Goal: Check status: Check status

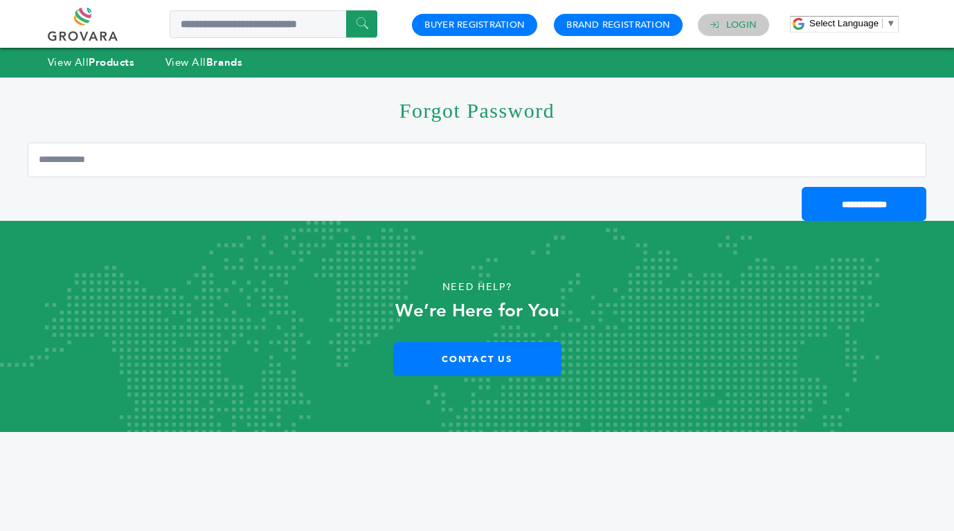
click at [751, 27] on link "Login" at bounding box center [741, 25] width 30 height 12
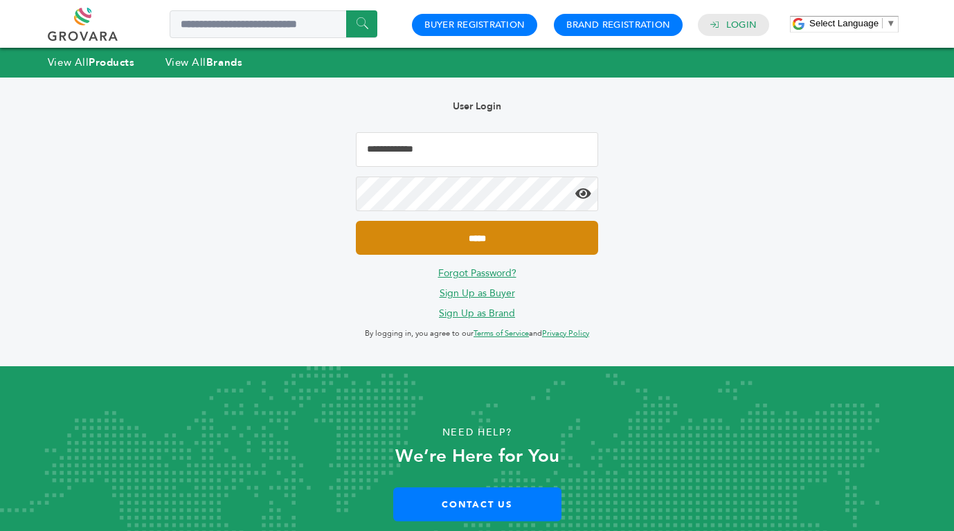
type input "**********"
click at [493, 235] on input "*****" at bounding box center [477, 238] width 242 height 34
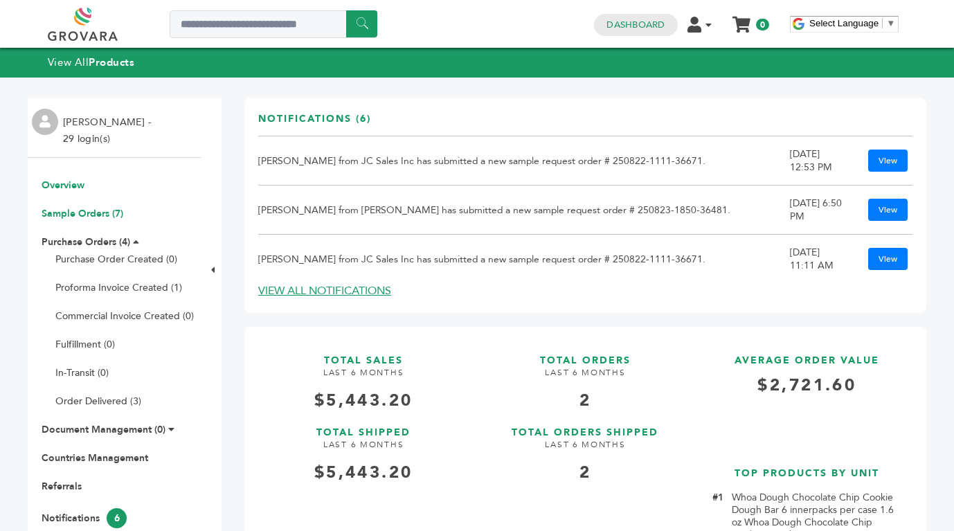
click at [107, 213] on link "Sample Orders (7)" at bounding box center [83, 213] width 82 height 13
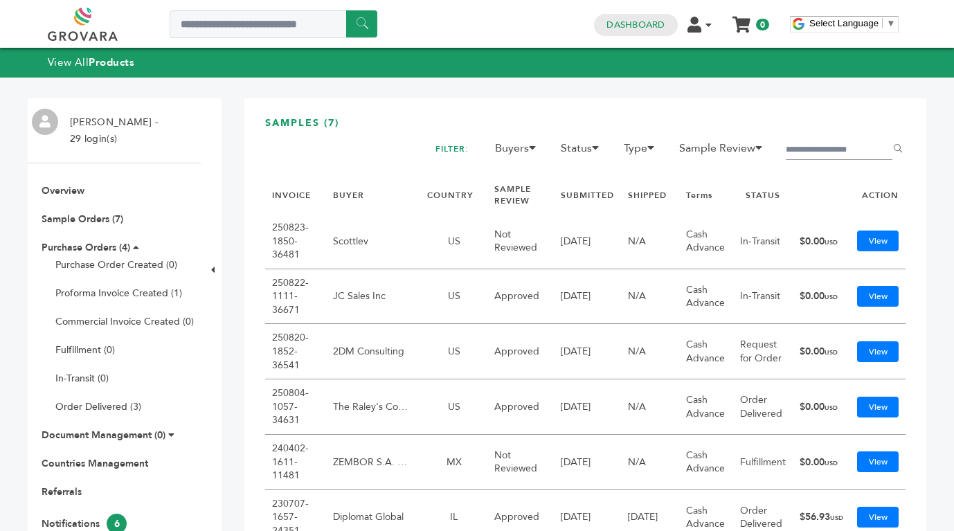
click at [899, 412] on td "View" at bounding box center [877, 406] width 55 height 55
click at [885, 404] on link "View" at bounding box center [878, 407] width 42 height 21
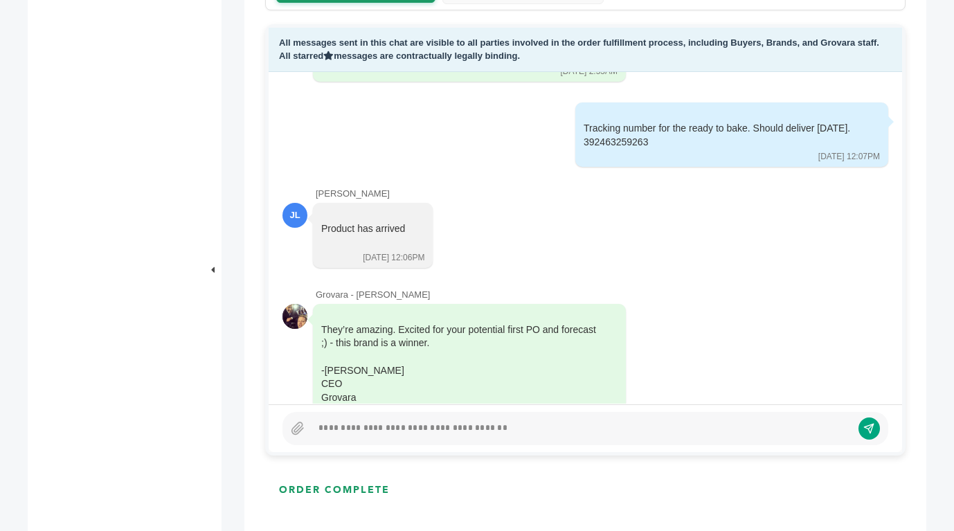
scroll to position [670, 0]
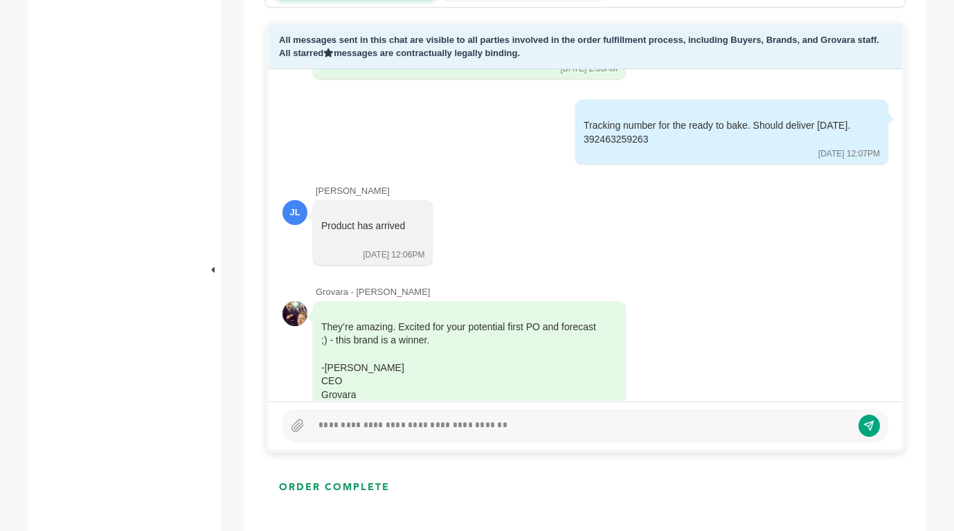
click at [359, 422] on div at bounding box center [582, 425] width 540 height 17
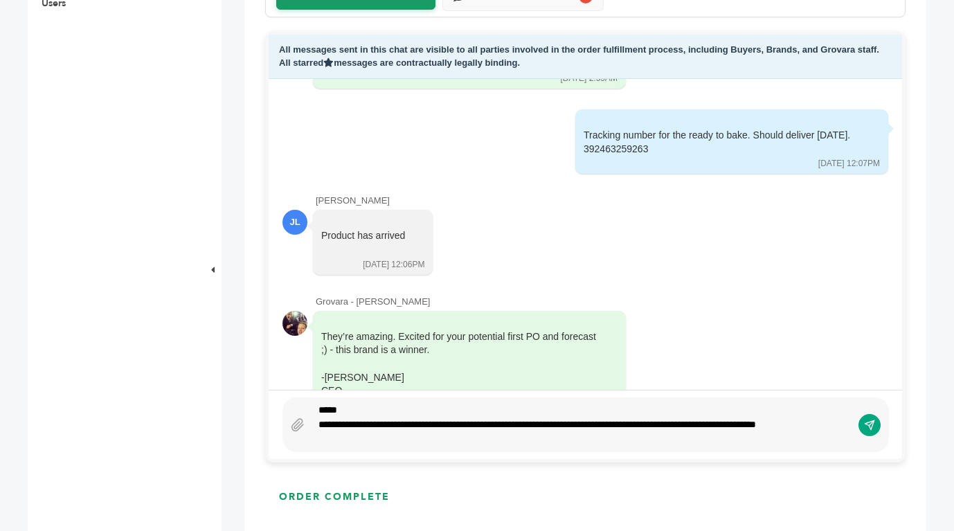
scroll to position [646, 0]
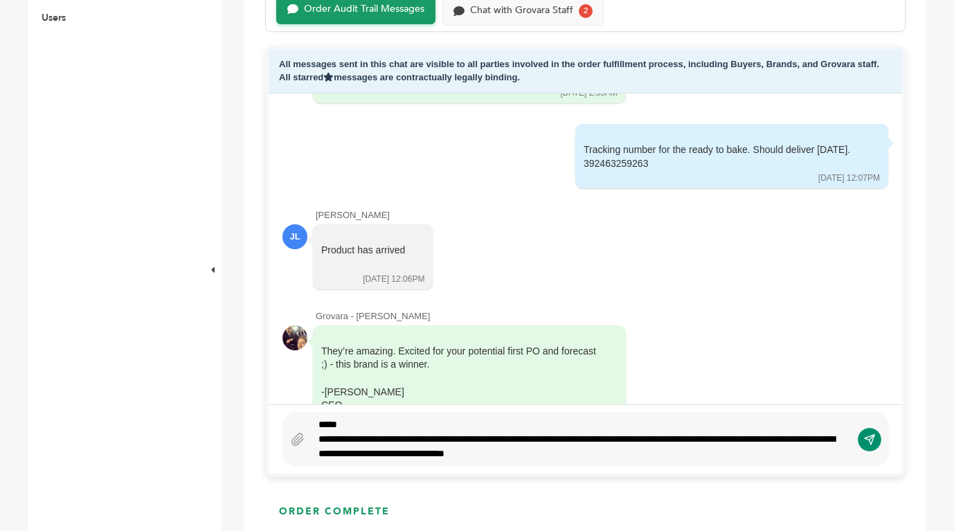
click at [869, 432] on button "submit" at bounding box center [870, 440] width 24 height 24
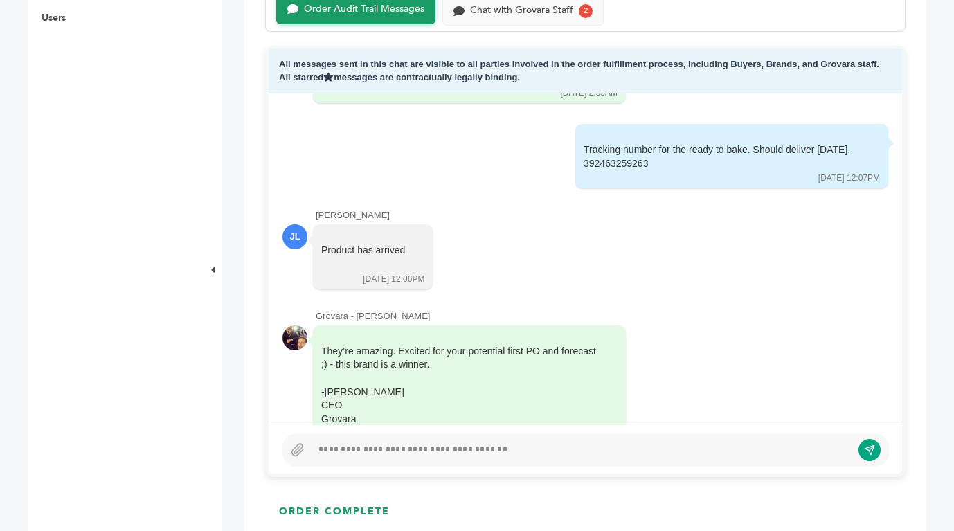
scroll to position [1924, 0]
